Goal: Information Seeking & Learning: Learn about a topic

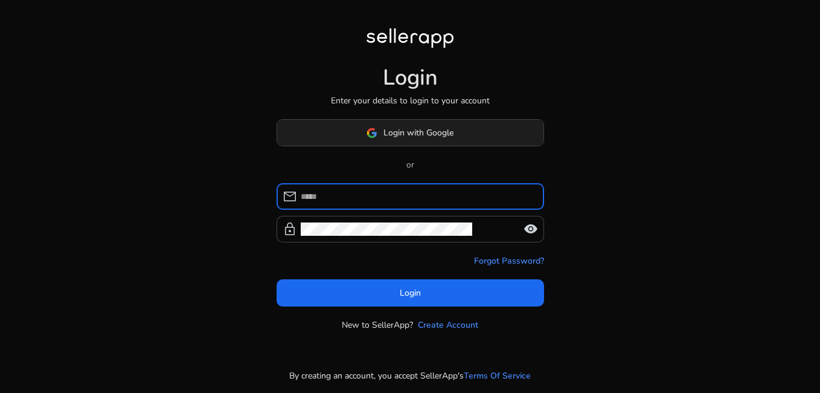
click at [389, 133] on span "Login with Google" at bounding box center [418, 132] width 70 height 13
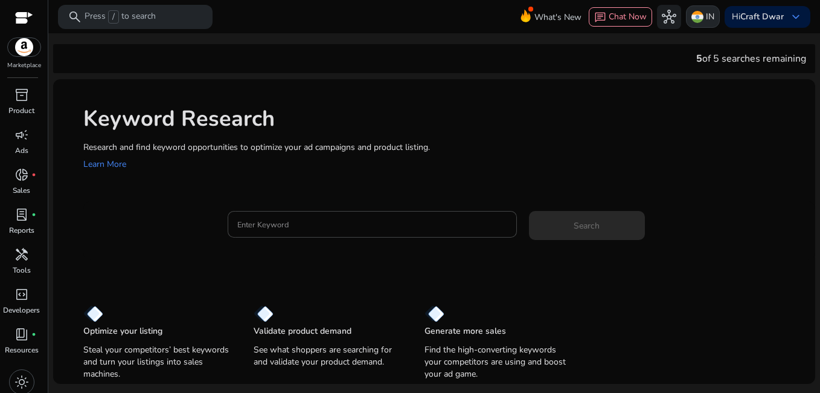
click at [700, 16] on img at bounding box center [697, 17] width 12 height 12
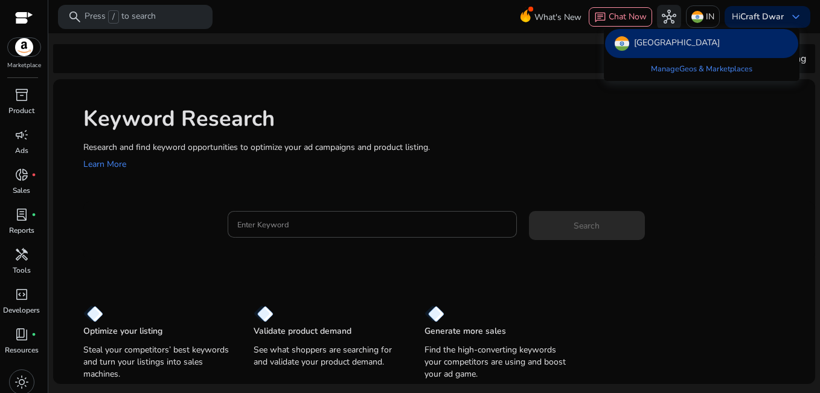
click at [703, 40] on div "India" at bounding box center [701, 43] width 193 height 29
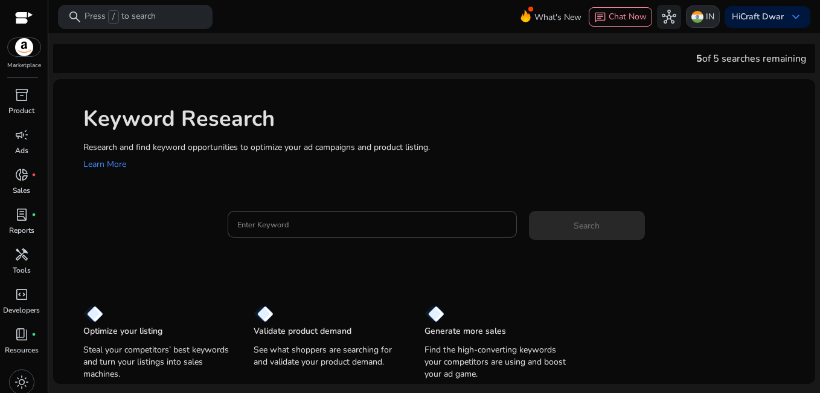
click at [708, 19] on p "IN" at bounding box center [710, 16] width 8 height 21
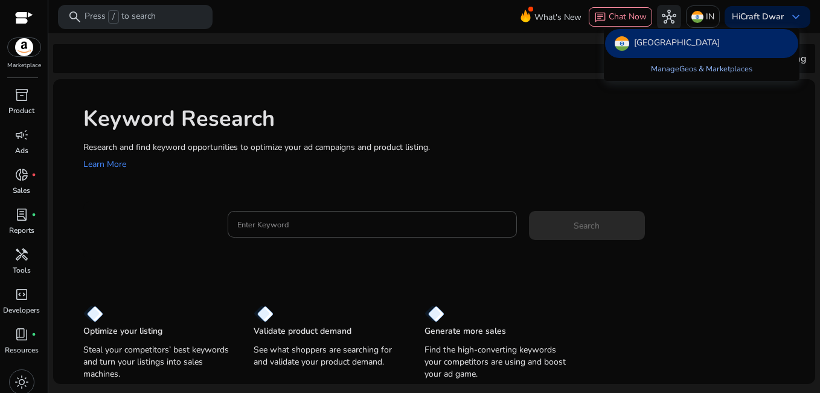
click at [678, 71] on link "Manage Geos & Marketplaces" at bounding box center [701, 69] width 121 height 22
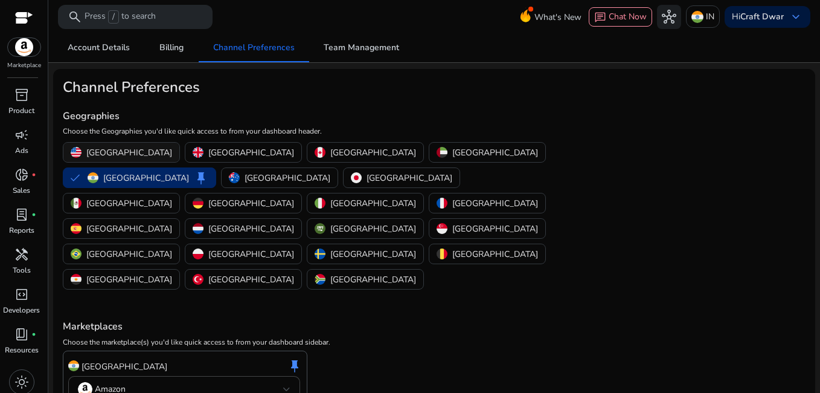
click at [95, 156] on p "[GEOGRAPHIC_DATA]" at bounding box center [129, 152] width 86 height 13
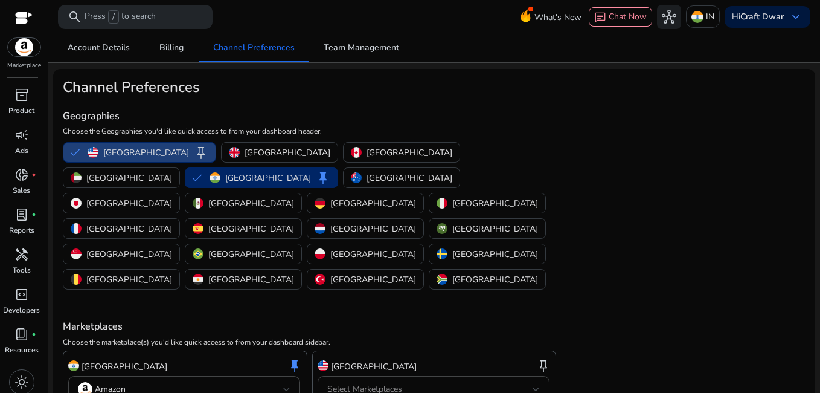
scroll to position [32, 0]
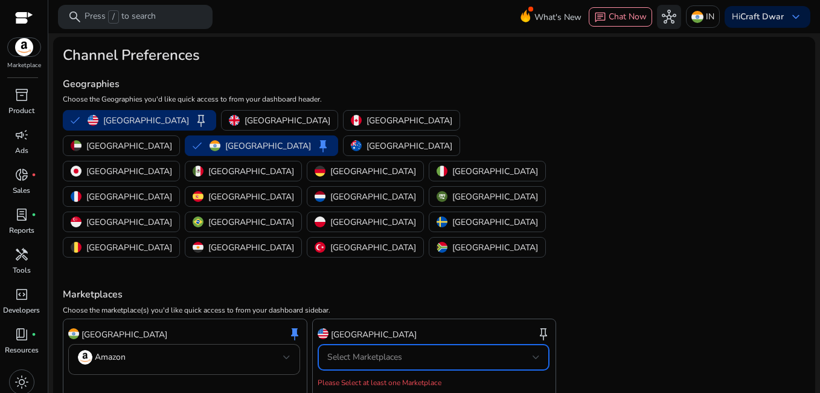
click at [409, 350] on div "Select Marketplaces" at bounding box center [429, 356] width 205 height 13
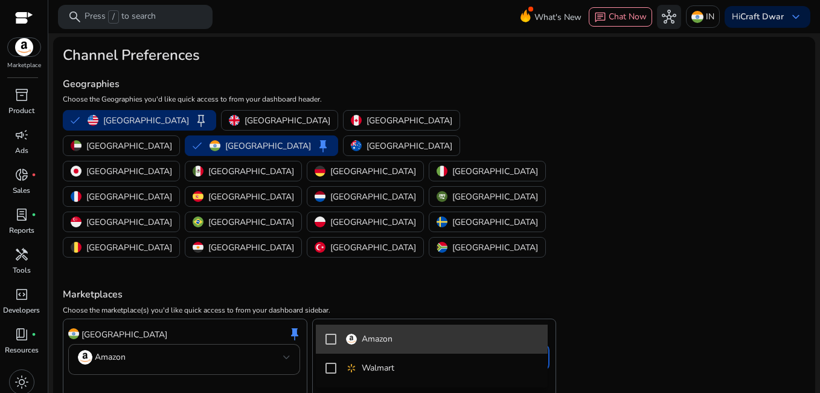
click at [330, 337] on mat-pseudo-checkbox at bounding box center [330, 338] width 11 height 11
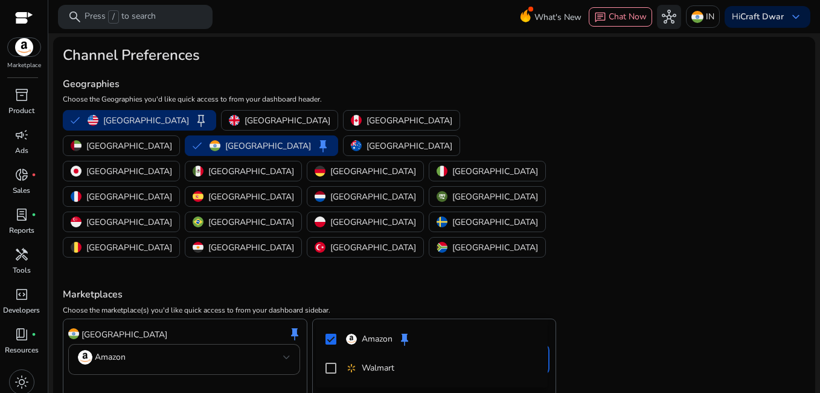
click at [126, 365] on div at bounding box center [410, 196] width 820 height 393
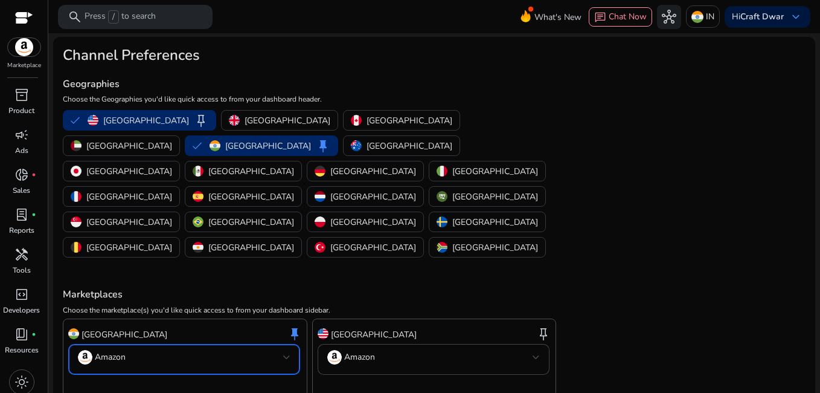
click at [224, 350] on mat-select-trigger "Amazon" at bounding box center [180, 357] width 205 height 14
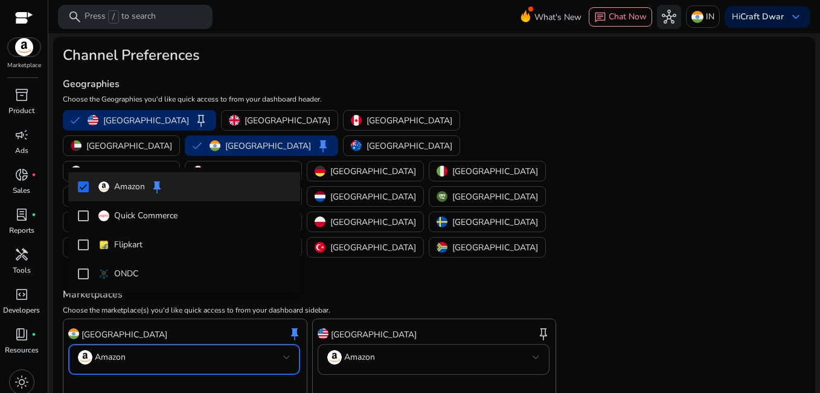
click at [110, 364] on div at bounding box center [410, 196] width 820 height 393
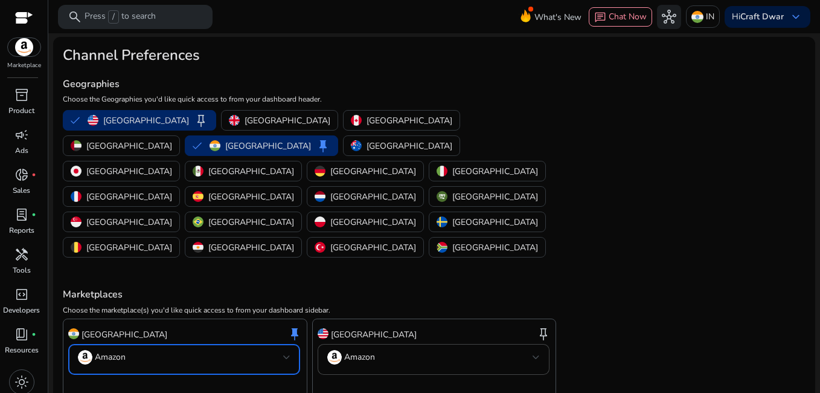
click at [115, 351] on p "Amazon" at bounding box center [110, 356] width 31 height 11
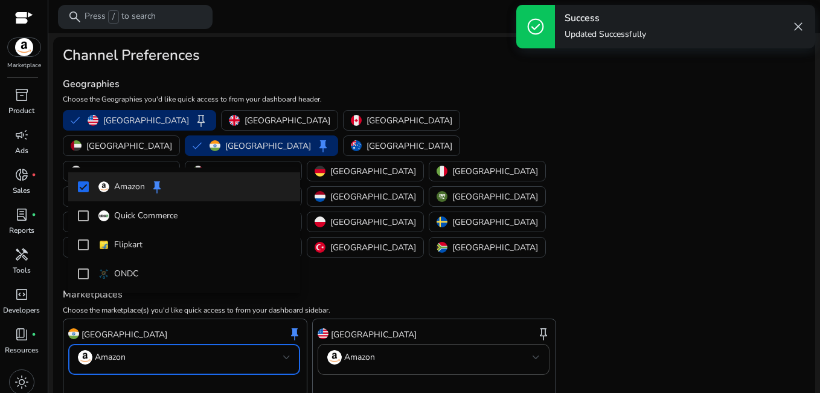
click at [85, 186] on mat-pseudo-checkbox at bounding box center [83, 186] width 11 height 11
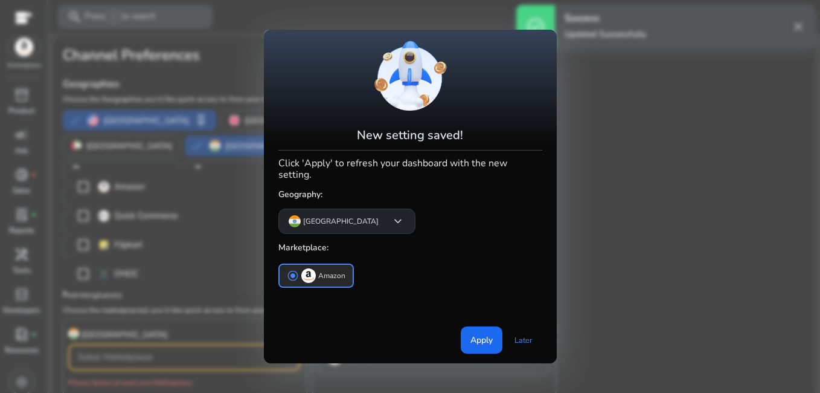
click at [391, 214] on span "keyboard_arrow_down" at bounding box center [398, 221] width 14 height 14
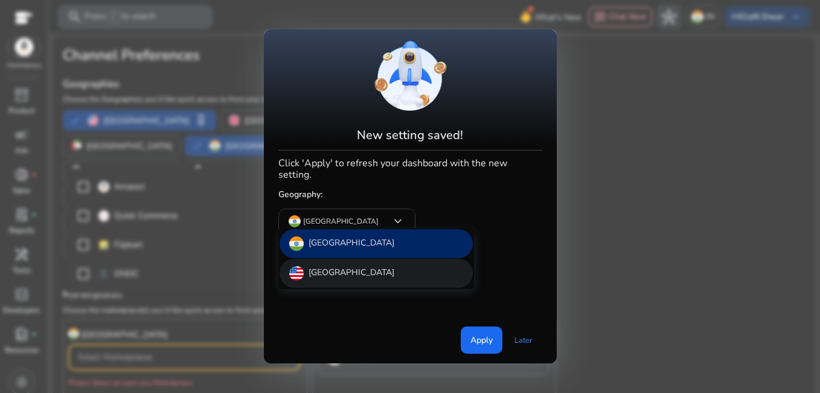
click at [331, 269] on p "[GEOGRAPHIC_DATA]" at bounding box center [352, 273] width 86 height 14
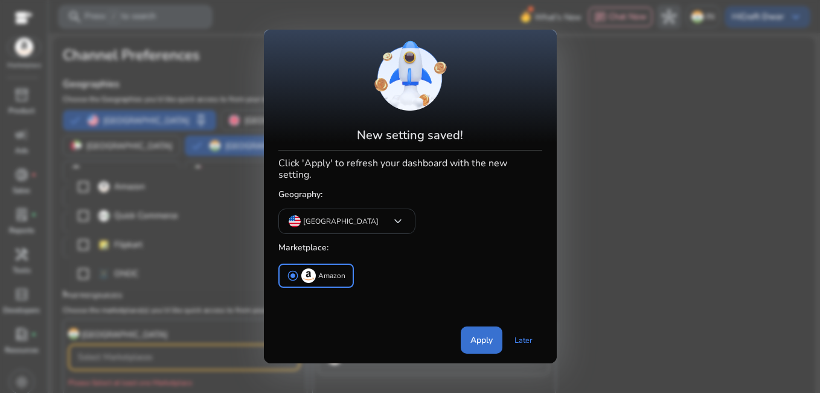
click at [471, 333] on span "Apply" at bounding box center [481, 339] width 22 height 13
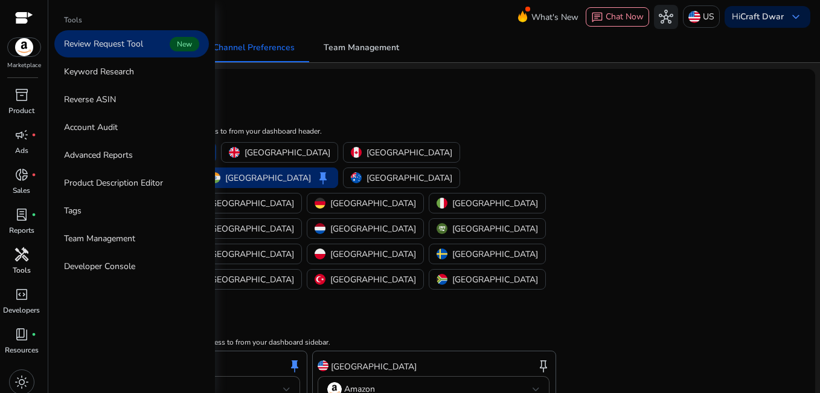
click at [27, 265] on p "Tools" at bounding box center [22, 269] width 18 height 11
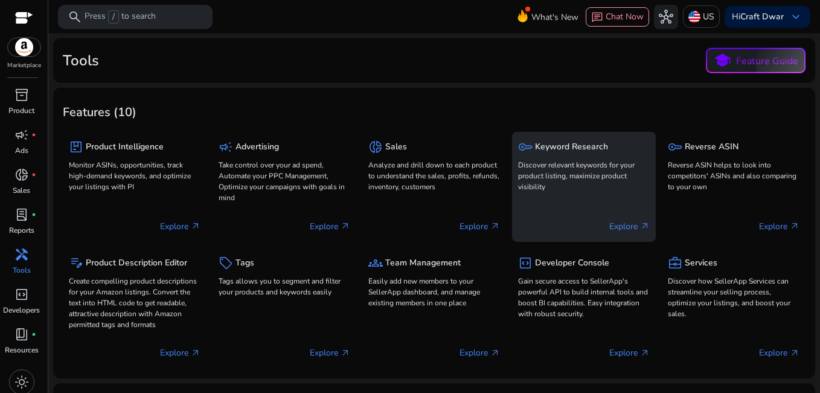
click at [545, 155] on div "key Keyword Research" at bounding box center [584, 147] width 132 height 18
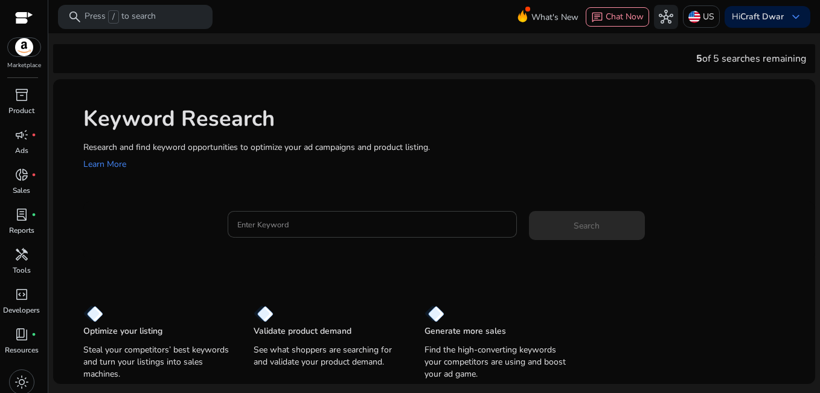
click at [332, 215] on div at bounding box center [371, 224] width 269 height 27
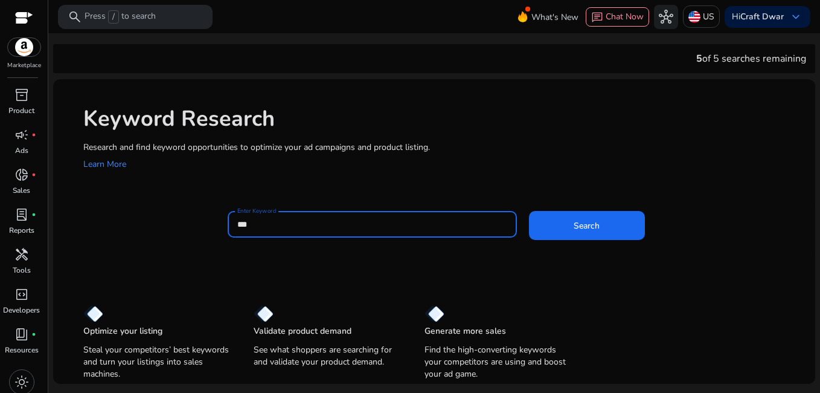
drag, startPoint x: 225, startPoint y: 221, endPoint x: 217, endPoint y: 221, distance: 7.9
click at [217, 221] on div "Enter Keyword *** Search" at bounding box center [444, 230] width 722 height 39
paste input "**********"
type input "**********"
click at [569, 227] on span at bounding box center [587, 225] width 116 height 29
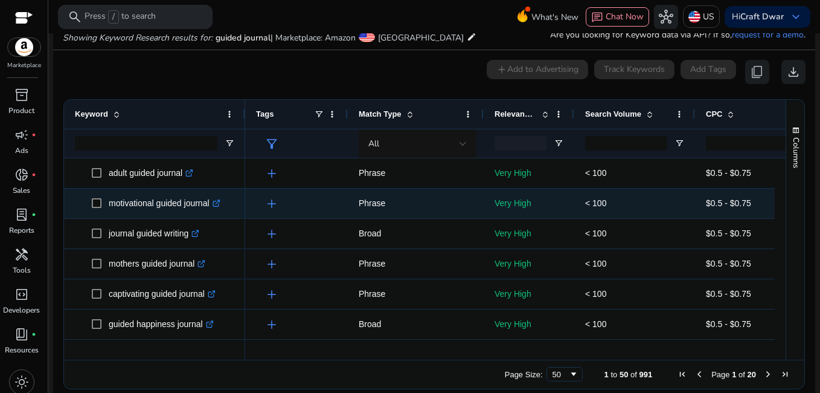
scroll to position [1272, 0]
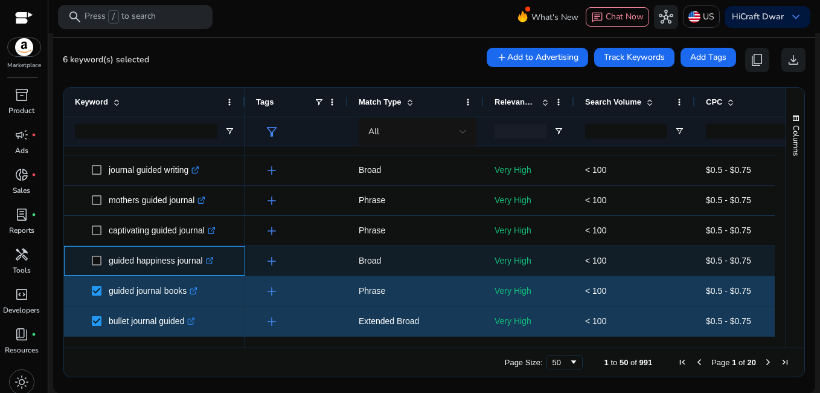
click at [99, 254] on span at bounding box center [100, 260] width 17 height 25
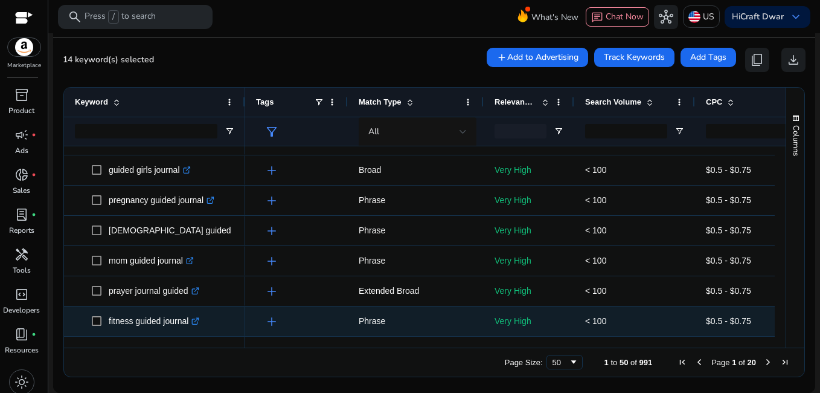
click at [98, 315] on span at bounding box center [100, 321] width 17 height 25
click at [95, 315] on span at bounding box center [100, 321] width 17 height 25
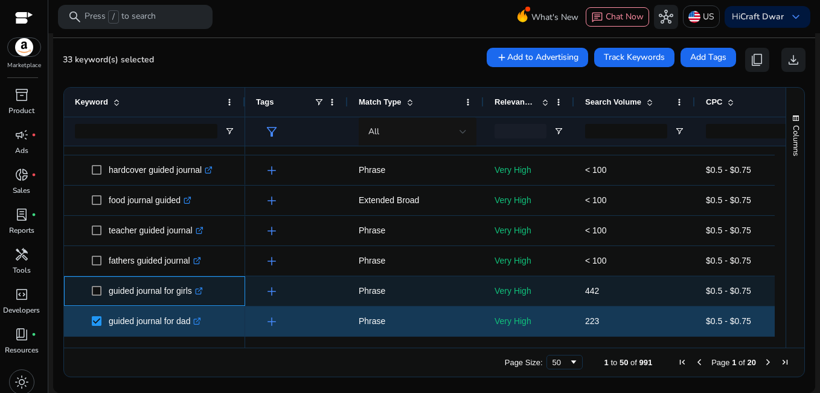
click at [95, 285] on span at bounding box center [100, 290] width 17 height 25
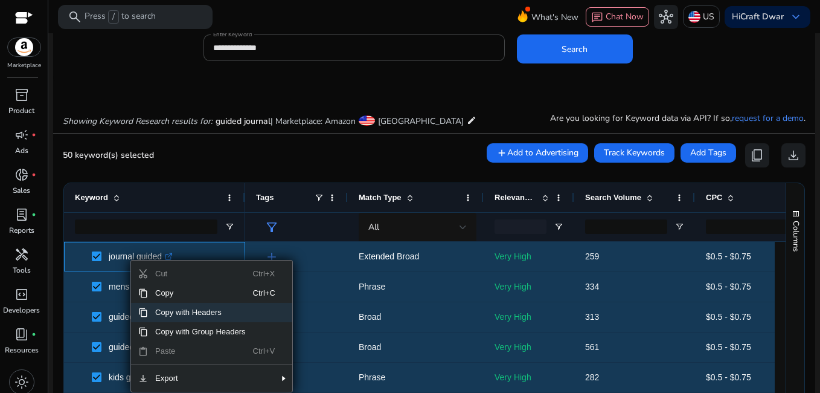
click at [165, 307] on span "Copy with Headers" at bounding box center [200, 312] width 105 height 19
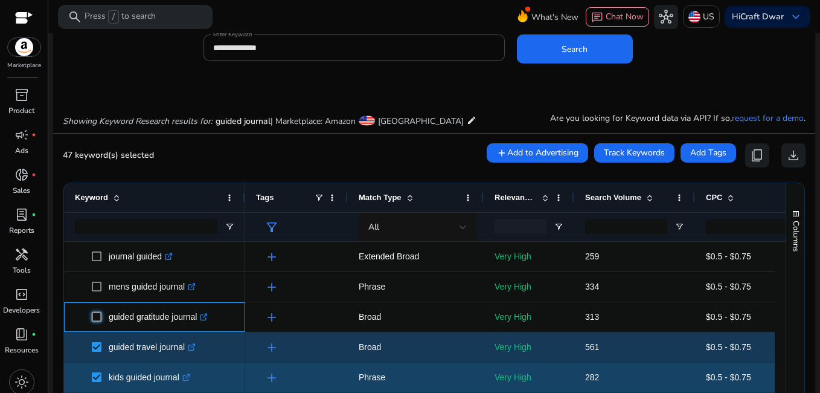
scroll to position [107, 0]
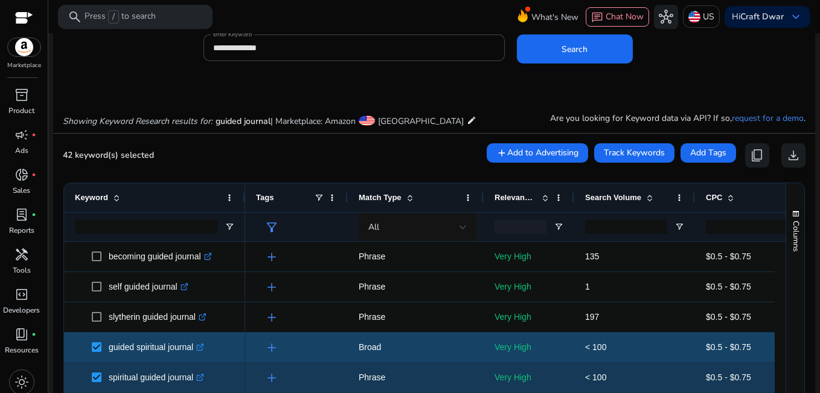
click at [93, 340] on span at bounding box center [100, 347] width 17 height 25
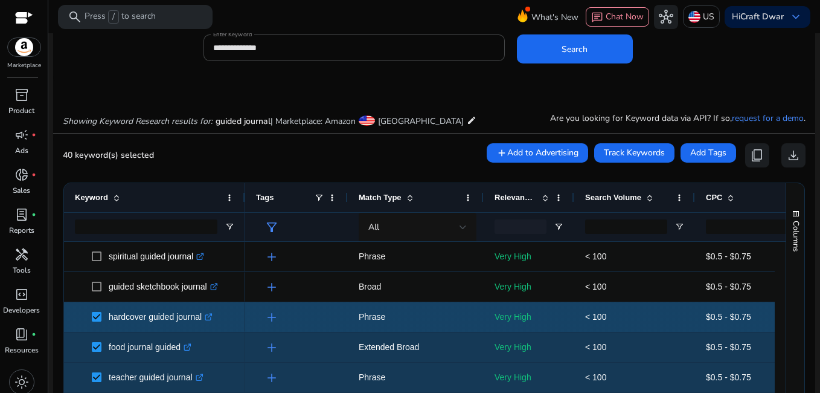
click at [89, 315] on span "hardcover guided journal .st0{fill:#2c8af8}" at bounding box center [154, 316] width 159 height 25
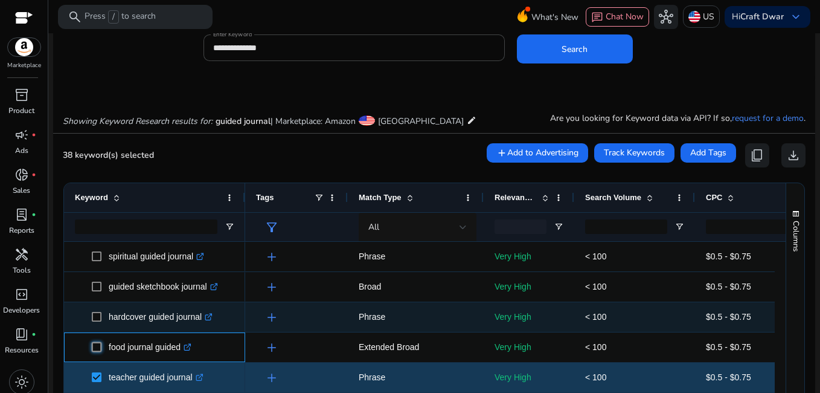
scroll to position [357, 0]
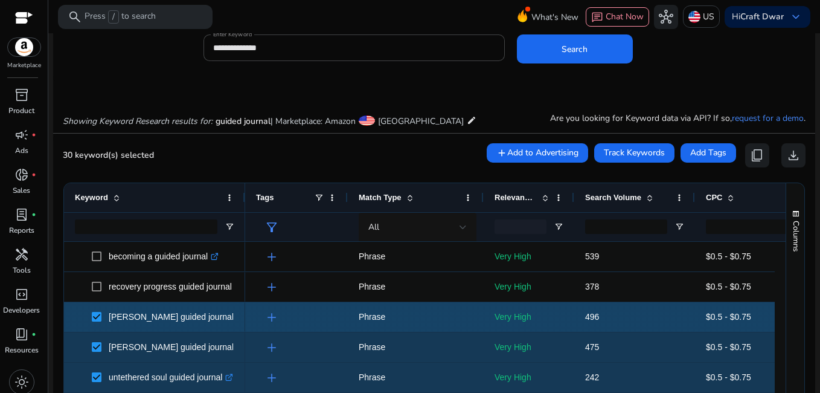
click at [96, 322] on span at bounding box center [100, 316] width 17 height 25
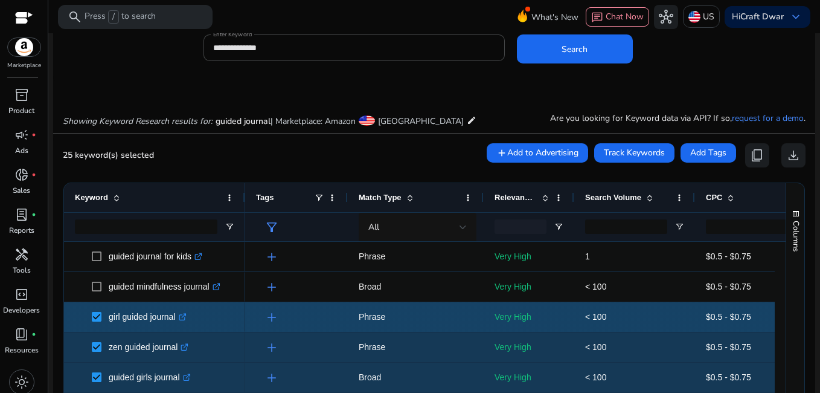
click at [93, 322] on span at bounding box center [100, 316] width 17 height 25
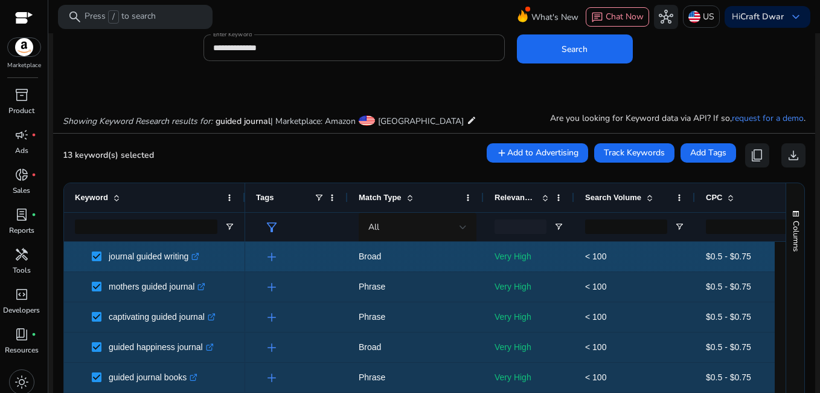
click at [98, 249] on span at bounding box center [100, 256] width 17 height 25
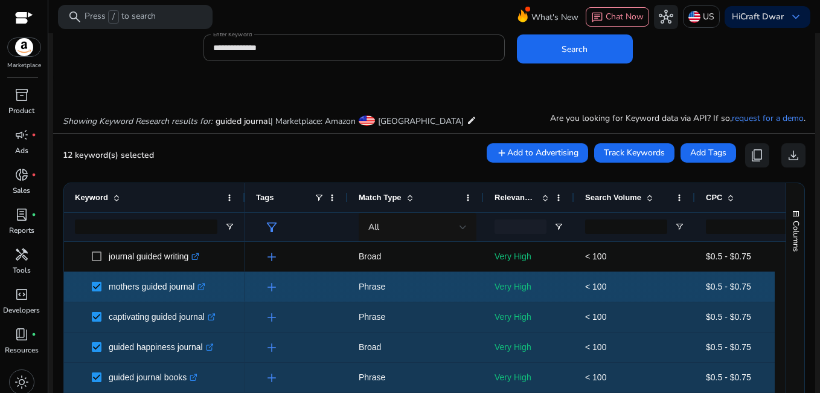
click at [97, 292] on span at bounding box center [100, 286] width 17 height 25
click at [94, 281] on span at bounding box center [100, 286] width 17 height 25
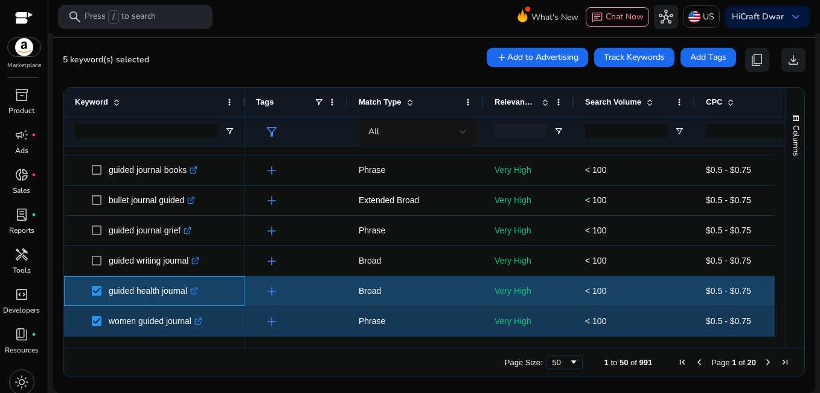
click at [94, 285] on span at bounding box center [100, 290] width 17 height 25
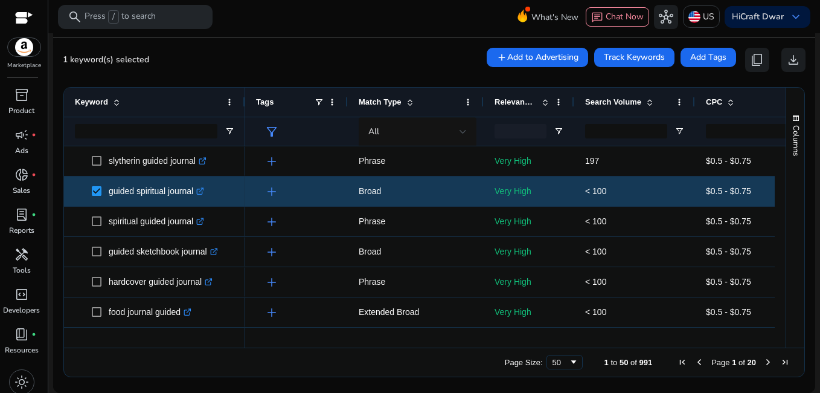
click at [763, 361] on span "Next Page" at bounding box center [768, 362] width 10 height 10
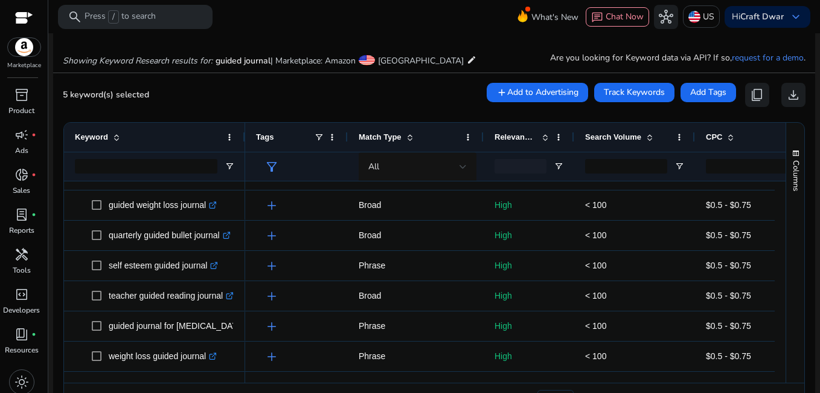
scroll to position [1078, 0]
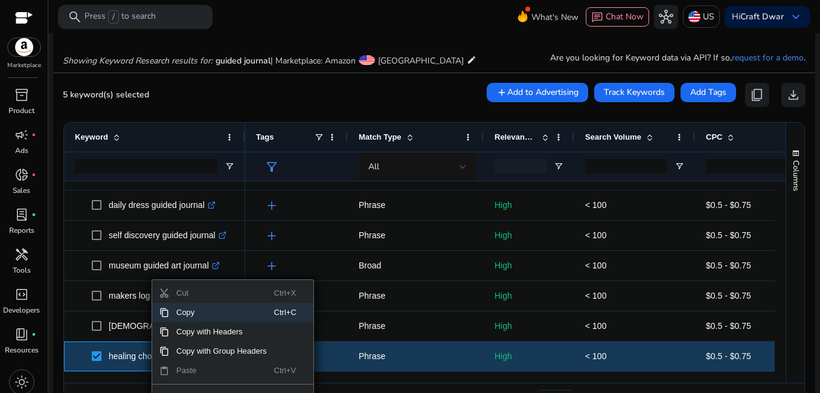
click at [185, 310] on span "Copy" at bounding box center [221, 312] width 105 height 19
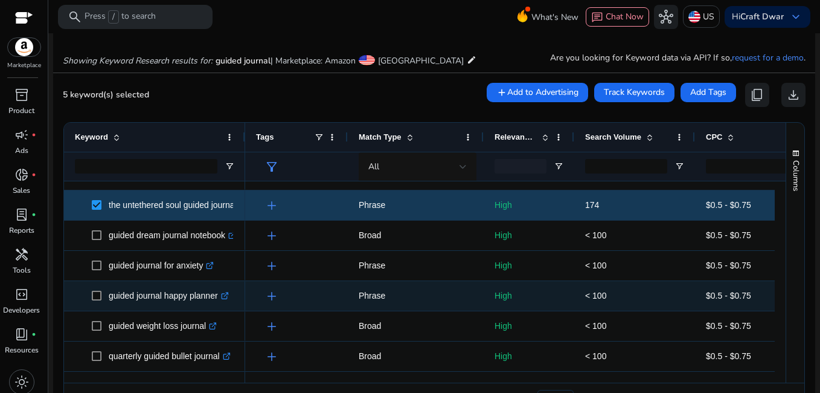
scroll to position [655, 0]
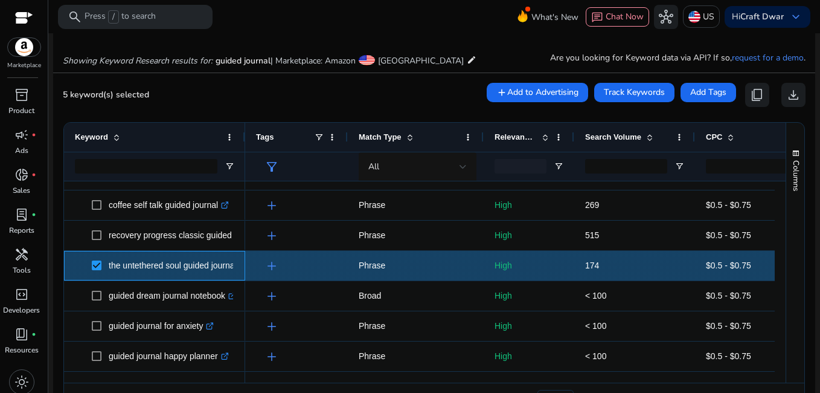
click at [103, 264] on span at bounding box center [100, 265] width 17 height 25
click at [90, 264] on span "the untethered soul guided journal .st0{fill:#2c8af8}" at bounding box center [154, 265] width 159 height 25
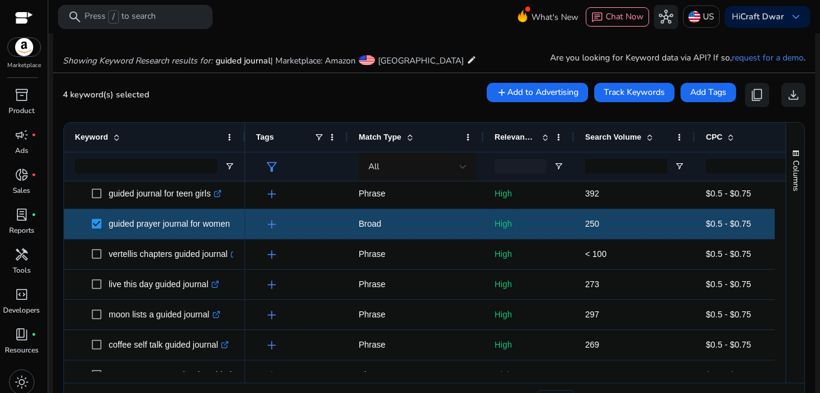
scroll to position [0, 0]
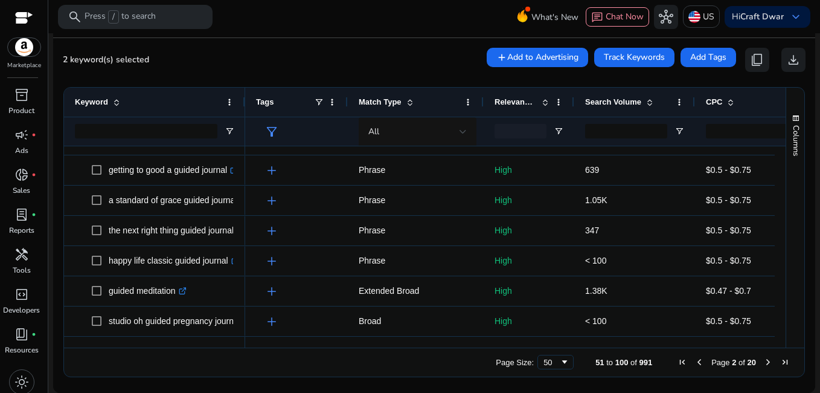
click at [763, 361] on span "Next Page" at bounding box center [768, 362] width 10 height 10
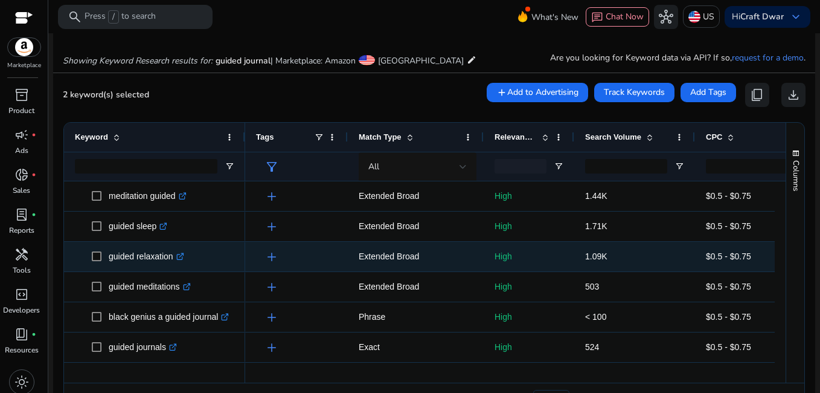
click at [94, 251] on span at bounding box center [100, 256] width 17 height 25
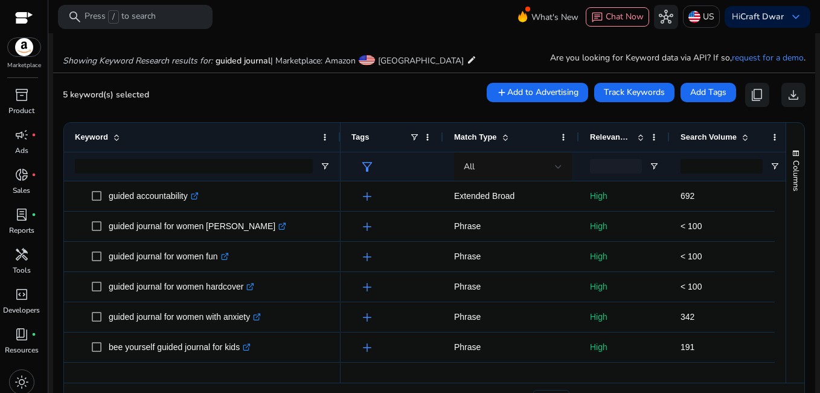
drag, startPoint x: 242, startPoint y: 130, endPoint x: 338, endPoint y: 136, distance: 95.6
click at [338, 136] on div at bounding box center [340, 137] width 5 height 29
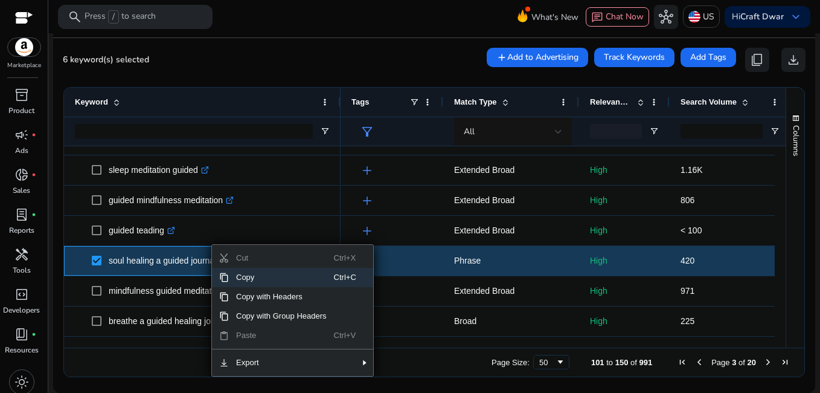
click at [248, 272] on span "Copy" at bounding box center [281, 277] width 105 height 19
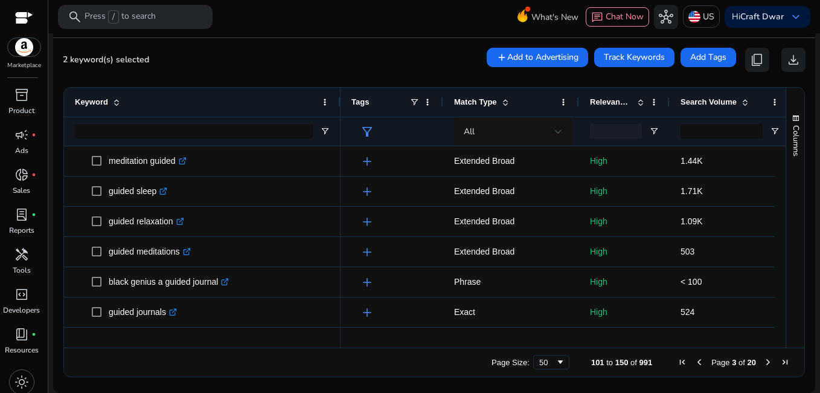
click at [763, 361] on span "Next Page" at bounding box center [768, 362] width 10 height 10
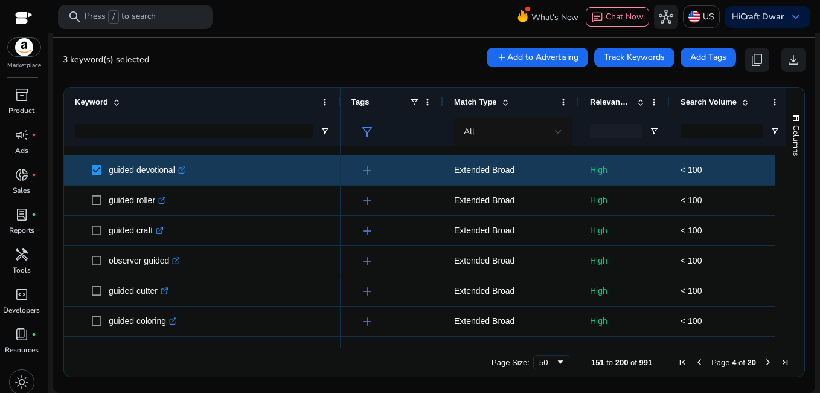
click at [766, 361] on span "Next Page" at bounding box center [768, 362] width 10 height 10
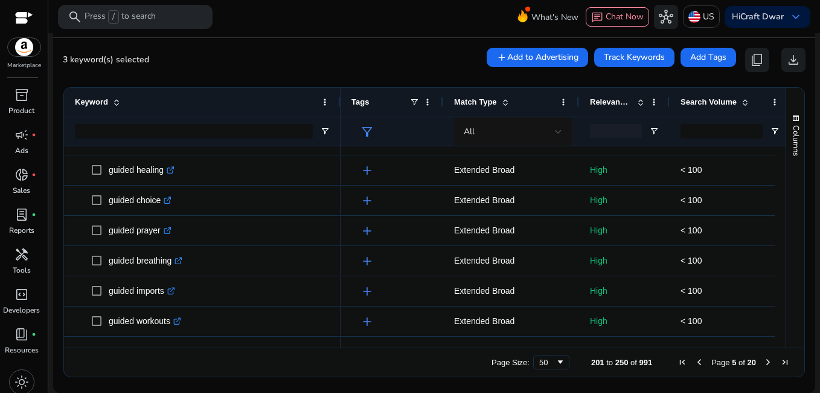
drag, startPoint x: 774, startPoint y: 214, endPoint x: 696, endPoint y: 149, distance: 101.6
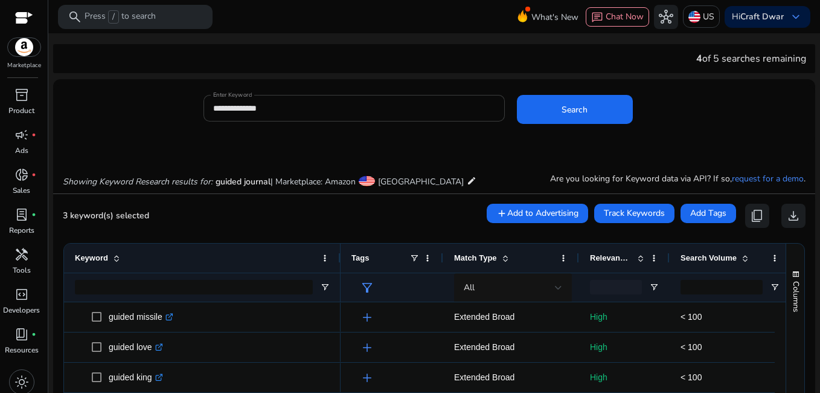
click at [246, 106] on input "**********" at bounding box center [353, 107] width 281 height 13
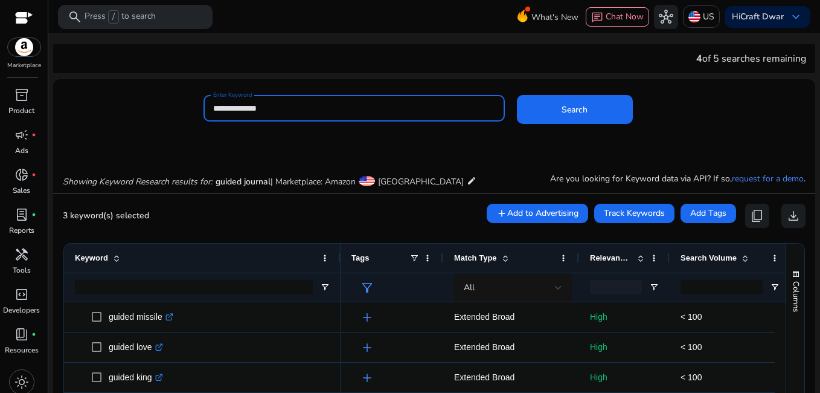
drag, startPoint x: 268, startPoint y: 102, endPoint x: 191, endPoint y: 100, distance: 76.7
click at [191, 100] on div "**********" at bounding box center [429, 114] width 752 height 39
paste input
type input "*********"
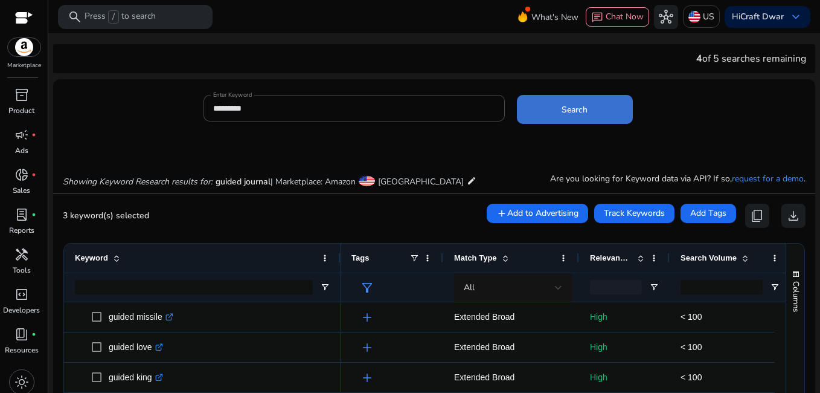
click at [546, 113] on span at bounding box center [575, 109] width 116 height 29
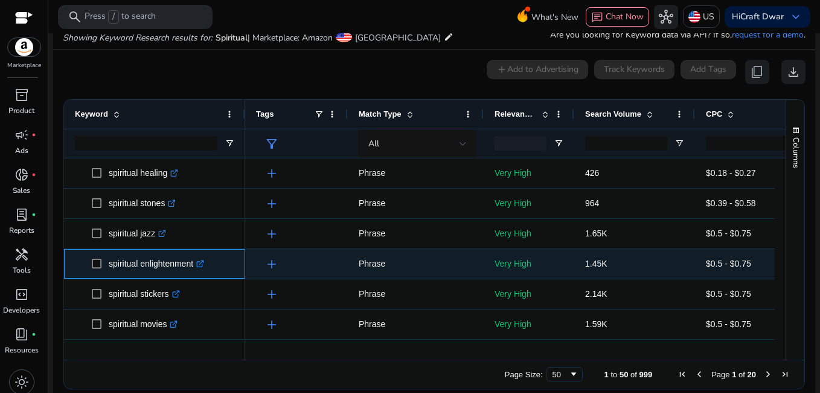
click at [203, 264] on icon ".st0{fill:#2c8af8}" at bounding box center [200, 264] width 8 height 8
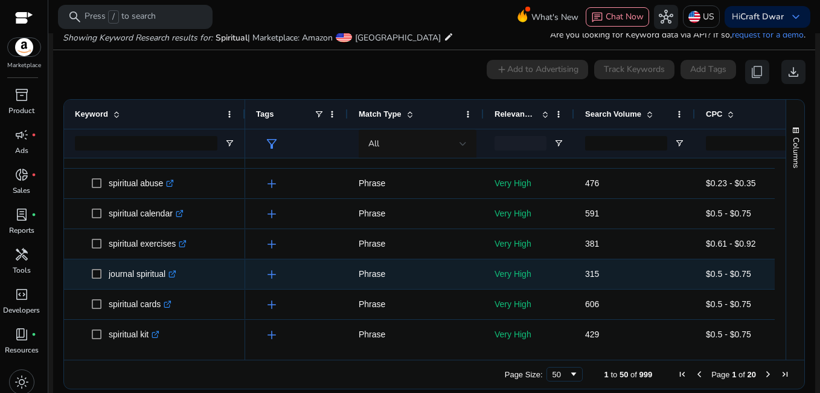
scroll to position [543, 0]
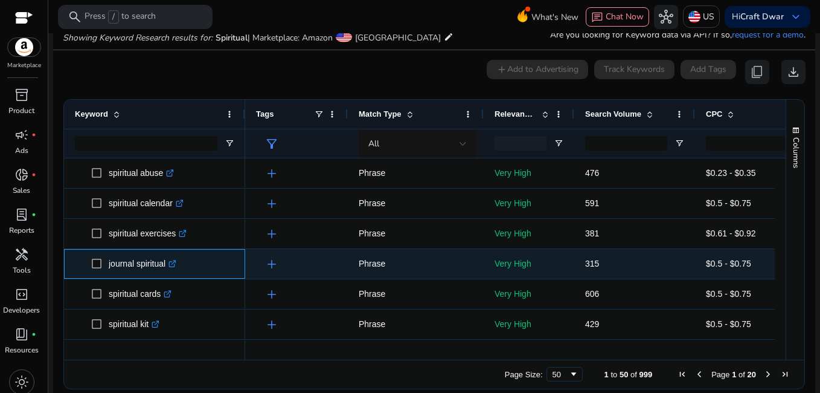
click at [176, 264] on icon ".st0{fill:#2c8af8}" at bounding box center [172, 264] width 8 height 8
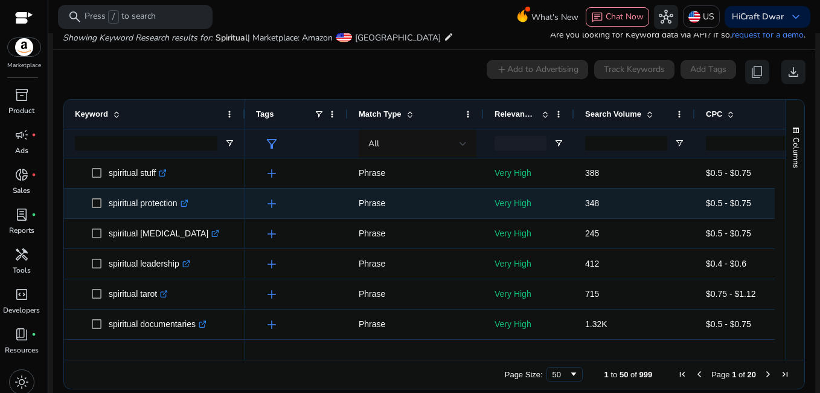
scroll to position [785, 0]
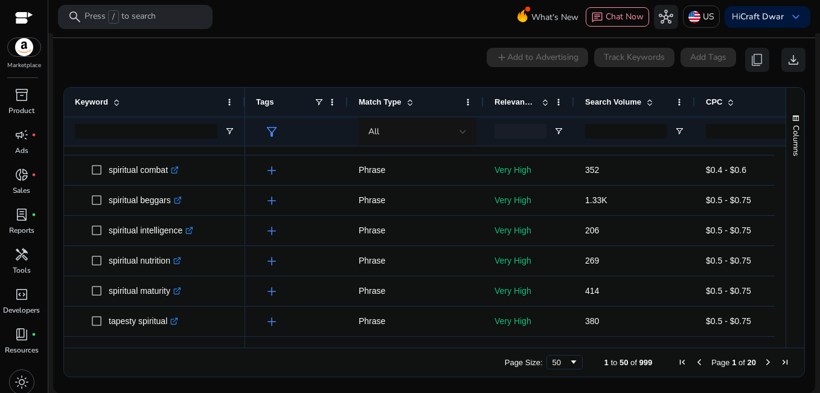
click at [763, 357] on span "Next Page" at bounding box center [768, 362] width 10 height 10
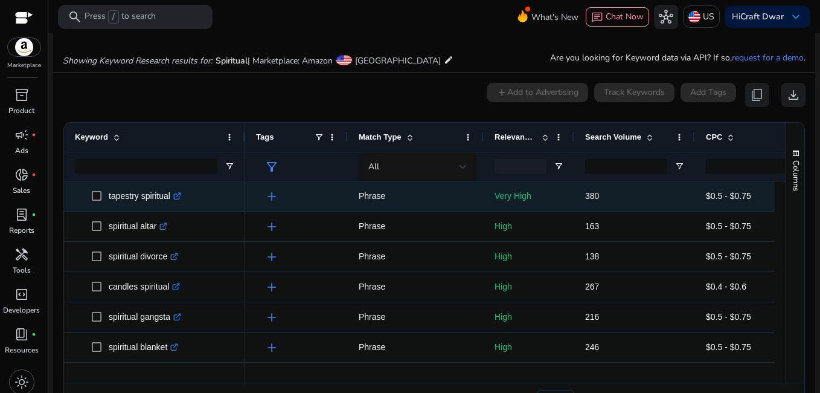
click at [175, 191] on link ".st0{fill:#2c8af8}" at bounding box center [175, 196] width 11 height 10
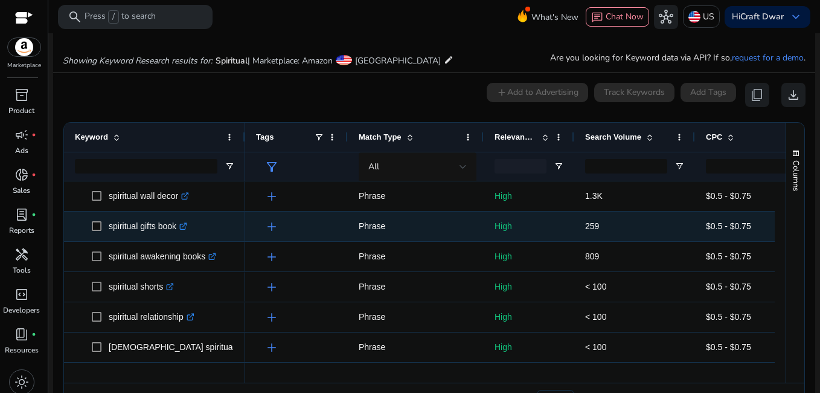
click at [187, 226] on icon ".st0{fill:#2c8af8}" at bounding box center [183, 226] width 8 height 8
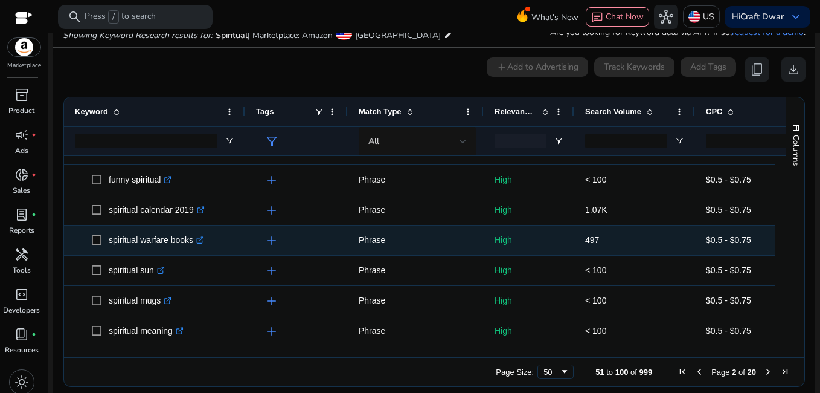
scroll to position [156, 0]
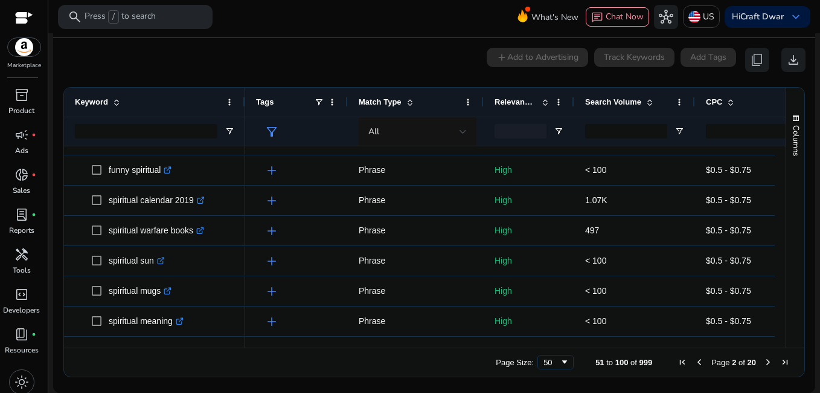
click at [763, 364] on span "Next Page" at bounding box center [768, 362] width 10 height 10
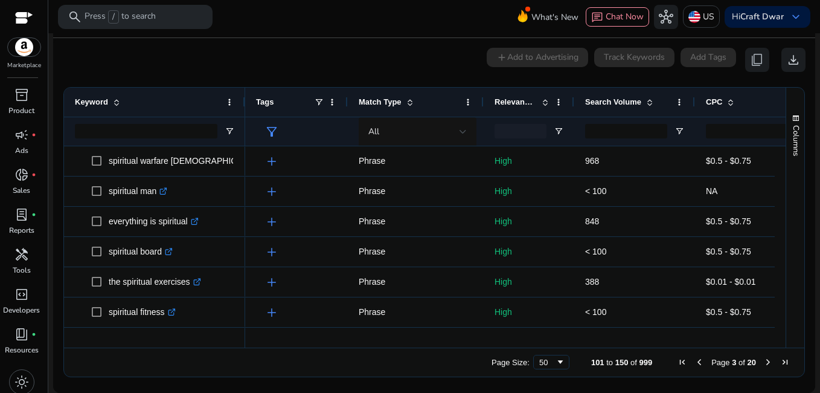
click at [763, 360] on span "Next Page" at bounding box center [768, 362] width 10 height 10
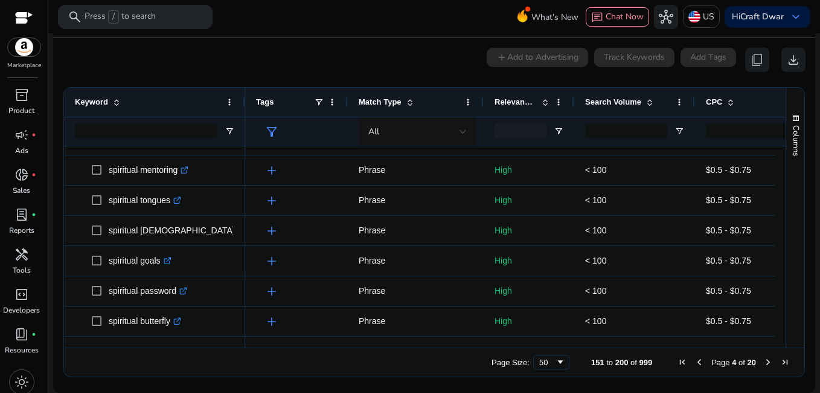
click at [763, 364] on span "Next Page" at bounding box center [768, 362] width 10 height 10
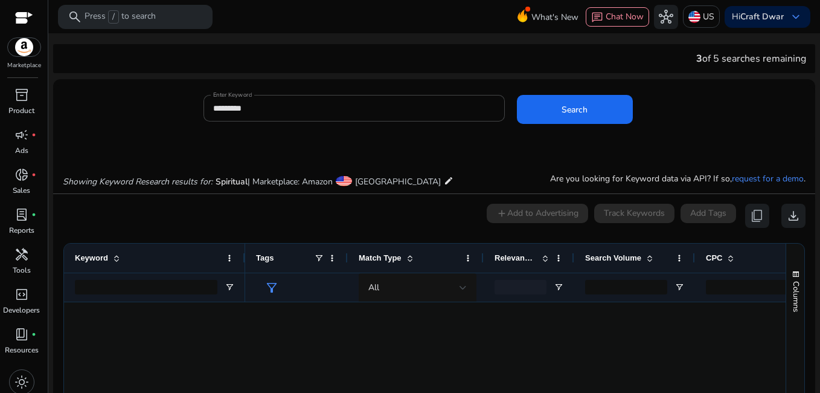
scroll to position [423, 0]
